Goal: Transaction & Acquisition: Purchase product/service

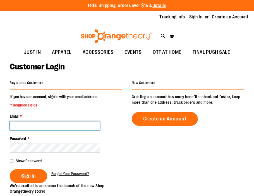
click at [41, 128] on input "Email *" at bounding box center [55, 125] width 90 height 9
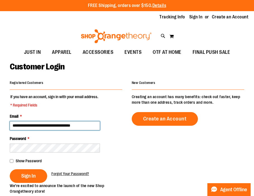
type input "**********"
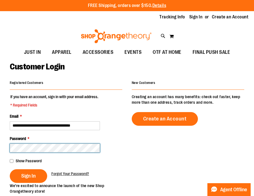
click at [10, 169] on button "Sign In" at bounding box center [28, 176] width 37 height 14
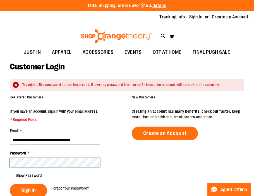
click at [10, 184] on button "Sign In" at bounding box center [28, 191] width 37 height 14
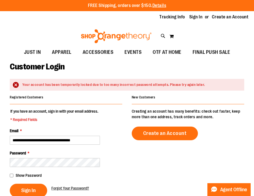
click at [26, 175] on span "Show Password" at bounding box center [29, 175] width 26 height 4
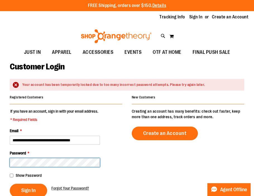
click at [10, 184] on button "Sign In" at bounding box center [28, 191] width 37 height 14
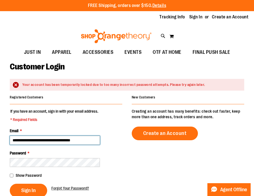
drag, startPoint x: 37, startPoint y: 141, endPoint x: 23, endPoint y: 140, distance: 13.7
click at [23, 140] on input "**********" at bounding box center [55, 140] width 90 height 9
drag, startPoint x: 23, startPoint y: 140, endPoint x: 38, endPoint y: 140, distance: 14.5
click at [38, 140] on input "**********" at bounding box center [55, 140] width 90 height 9
type input "**********"
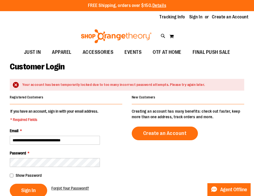
click at [32, 178] on div "Show Password" at bounding box center [66, 175] width 112 height 6
click at [28, 177] on span "Show Password" at bounding box center [29, 175] width 26 height 4
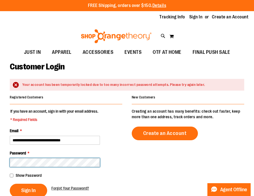
click at [10, 184] on button "Sign In" at bounding box center [28, 191] width 37 height 14
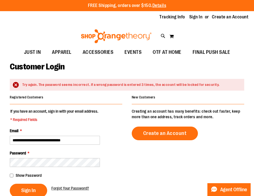
click at [34, 174] on span "Show Password" at bounding box center [29, 175] width 26 height 4
click at [30, 189] on span "Sign In" at bounding box center [28, 190] width 14 height 6
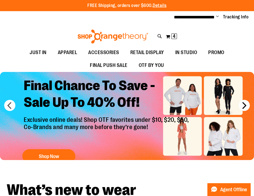
click at [243, 105] on button "next" at bounding box center [243, 105] width 11 height 11
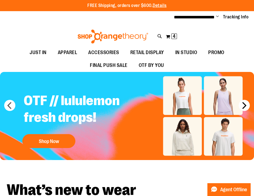
click at [243, 105] on button "next" at bounding box center [243, 105] width 11 height 11
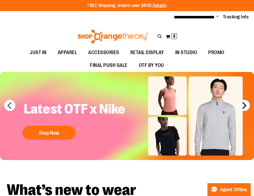
click at [243, 105] on button "next" at bounding box center [243, 105] width 11 height 11
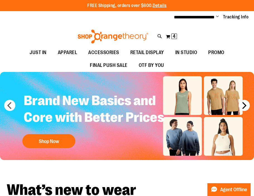
click at [243, 105] on button "next" at bounding box center [243, 105] width 11 height 11
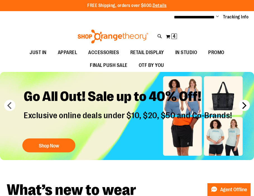
click at [243, 105] on button "next" at bounding box center [243, 105] width 11 height 11
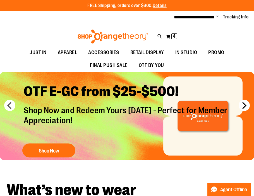
click at [243, 105] on button "next" at bounding box center [243, 105] width 11 height 11
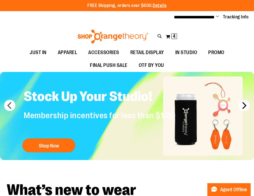
click at [243, 105] on button "next" at bounding box center [243, 105] width 11 height 11
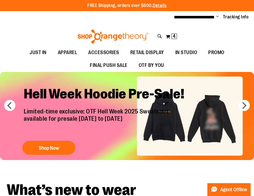
click at [175, 120] on p "Limited-time exclusive: OTF Hell Week 2025 Sweatshirt available for presale Aug…" at bounding box center [107, 121] width 174 height 27
click at [160, 127] on p "Limited-time exclusive: OTF Hell Week 2025 Sweatshirt available for presale Aug…" at bounding box center [107, 121] width 174 height 27
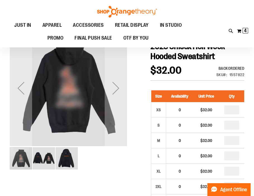
scroll to position [59, 0]
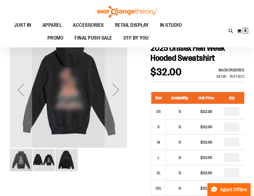
click at [44, 162] on img "image 2 of 3" at bounding box center [44, 160] width 22 height 22
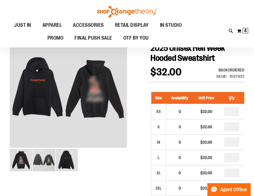
click at [163, 67] on span "$32.00" at bounding box center [165, 71] width 31 height 11
drag, startPoint x: 163, startPoint y: 24, endPoint x: 191, endPoint y: 0, distance: 36.3
click at [0, 0] on div "Toggle Nav Search Popular Suggestions Advanced Search" at bounding box center [127, 23] width 254 height 47
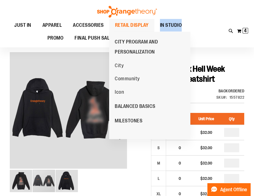
scroll to position [37, 0]
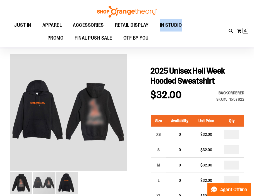
click at [219, 103] on div "Backordered Only %1 left SKU 1557822" at bounding box center [224, 97] width 37 height 15
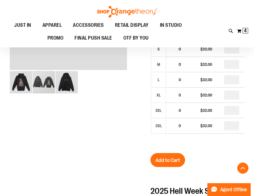
scroll to position [140, 0]
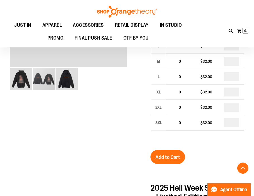
click at [112, 135] on div at bounding box center [127, 184] width 234 height 468
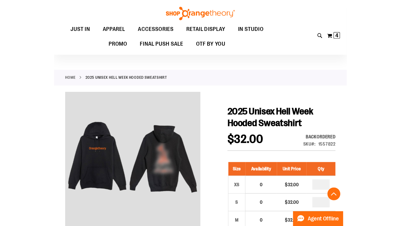
scroll to position [0, 0]
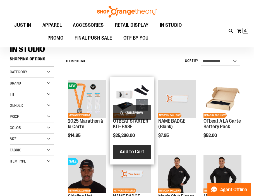
scroll to position [53, 0]
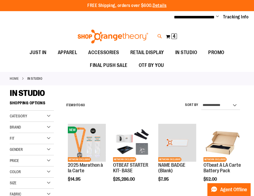
click at [160, 35] on icon at bounding box center [159, 36] width 5 height 6
type input "*"
type input "*********"
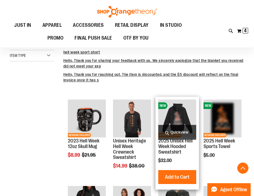
scroll to position [181, 0]
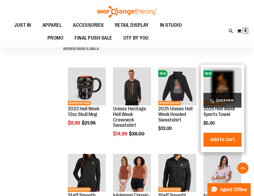
click at [225, 86] on img "product" at bounding box center [222, 86] width 38 height 38
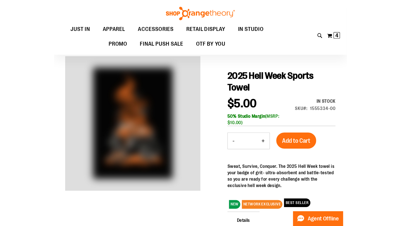
scroll to position [54, 0]
